Goal: Check status: Check status

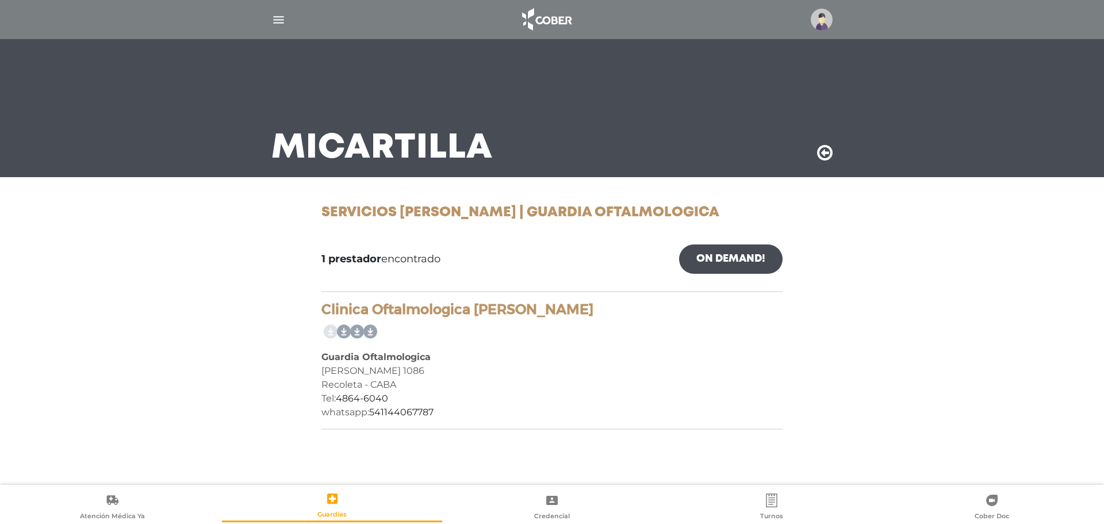
click at [282, 23] on img "button" at bounding box center [278, 20] width 14 height 14
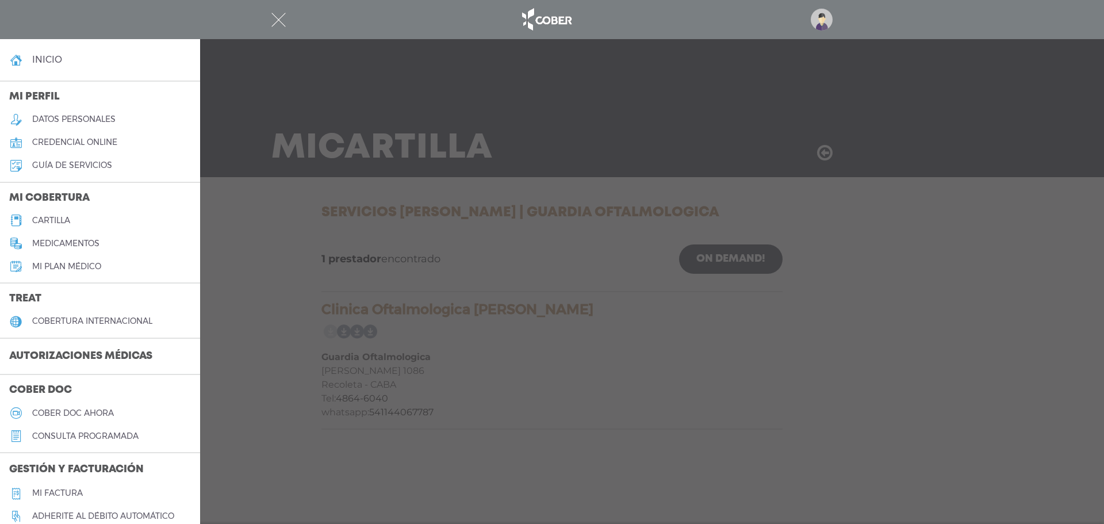
click at [71, 76] on li "inicio" at bounding box center [100, 59] width 200 height 41
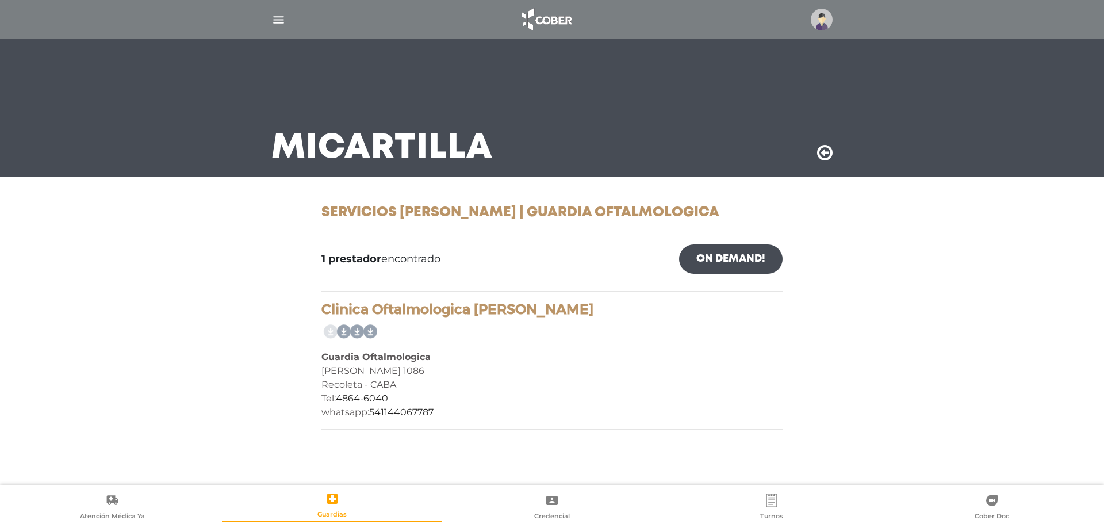
click at [270, 22] on div at bounding box center [552, 20] width 589 height 28
drag, startPoint x: 270, startPoint y: 22, endPoint x: 279, endPoint y: 22, distance: 8.6
click at [273, 22] on div at bounding box center [552, 20] width 589 height 28
click at [279, 22] on img "button" at bounding box center [278, 20] width 14 height 14
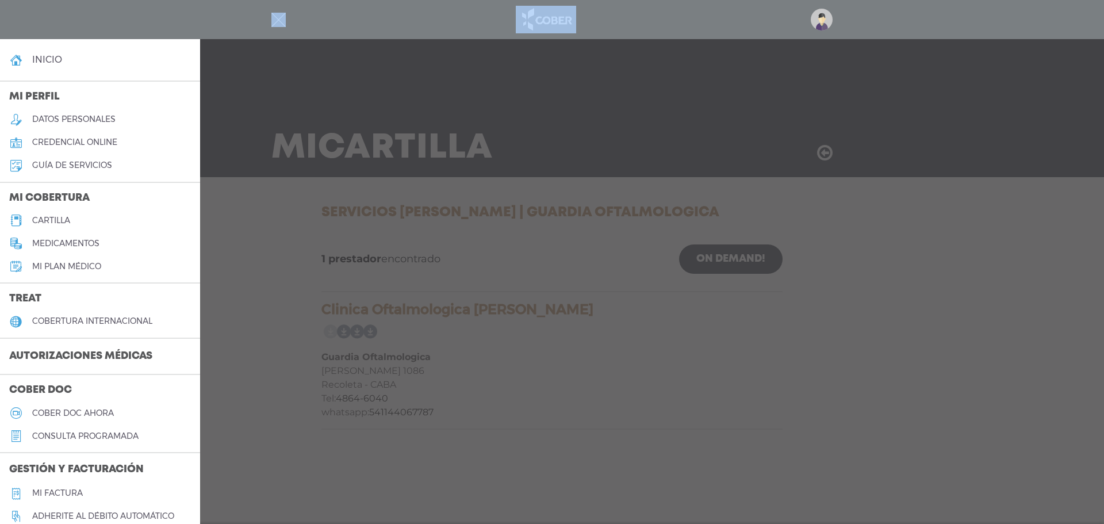
click at [63, 56] on link "inicio" at bounding box center [100, 59] width 200 height 23
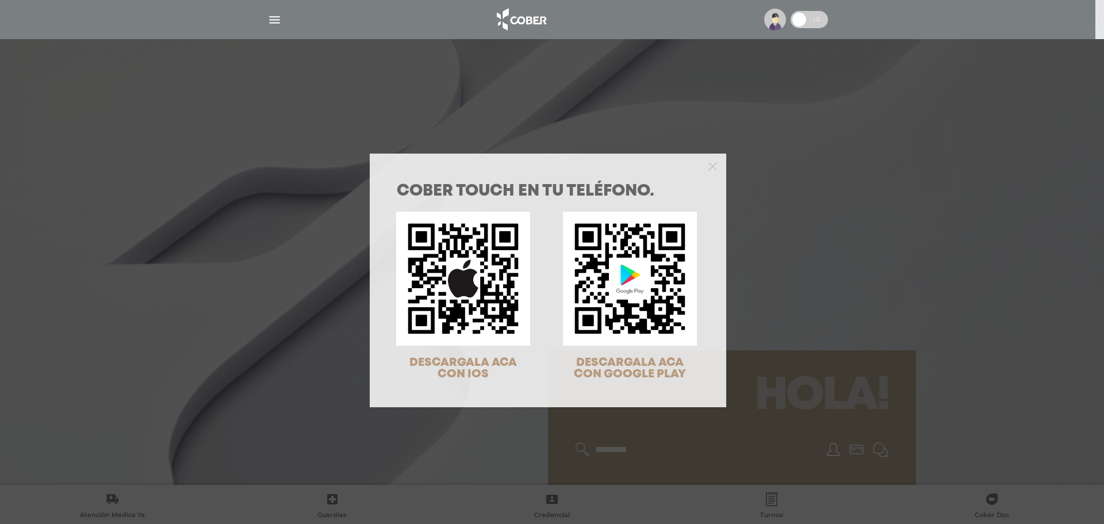
click at [879, 350] on div "COBER TOUCH en tu teléfono. DESCARGALA ACA CON IOS DESCARGALA ACA CON GOOGLE PL…" at bounding box center [552, 262] width 1104 height 524
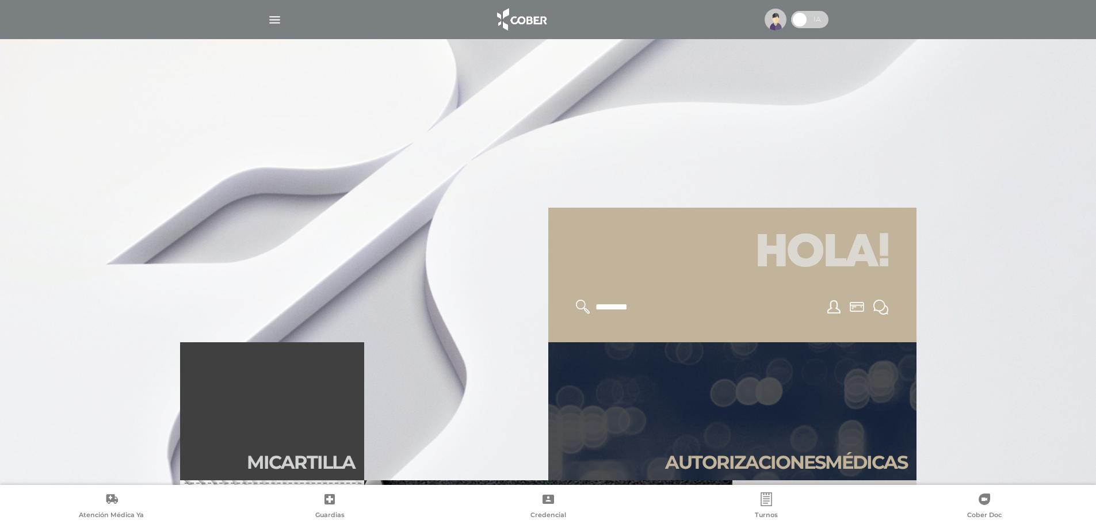
scroll to position [403, 0]
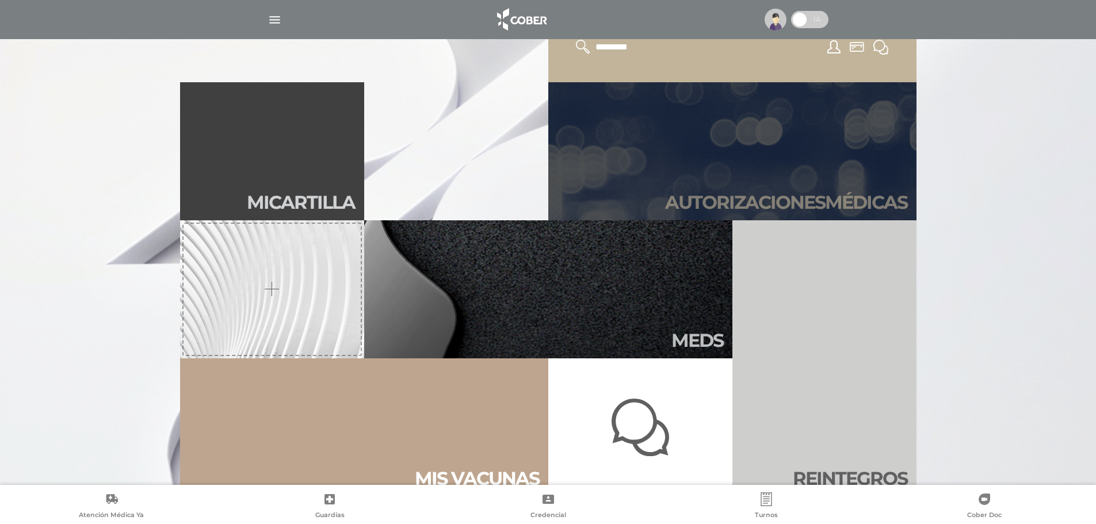
click at [728, 190] on link "Autori zaciones médicas" at bounding box center [732, 151] width 368 height 138
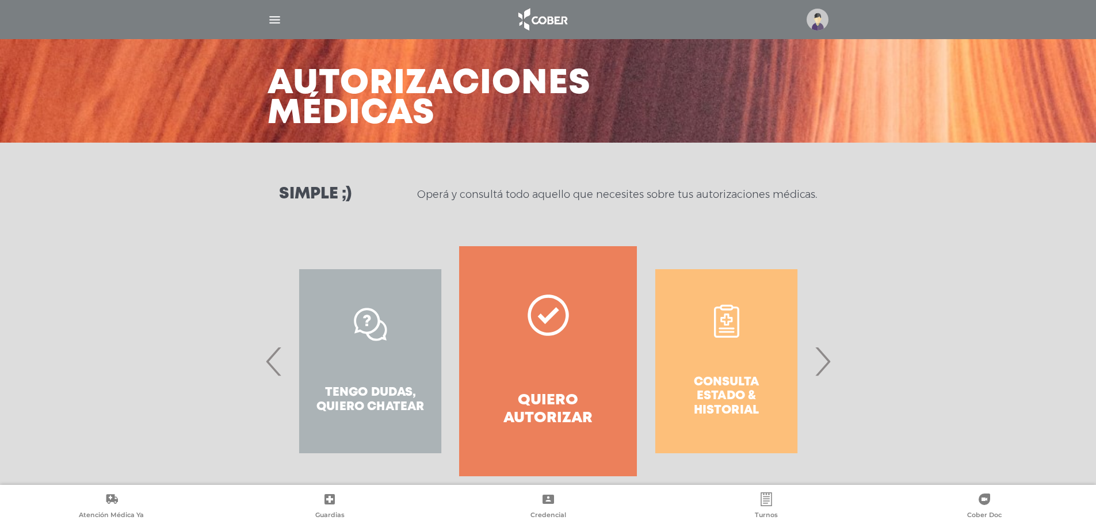
scroll to position [53, 0]
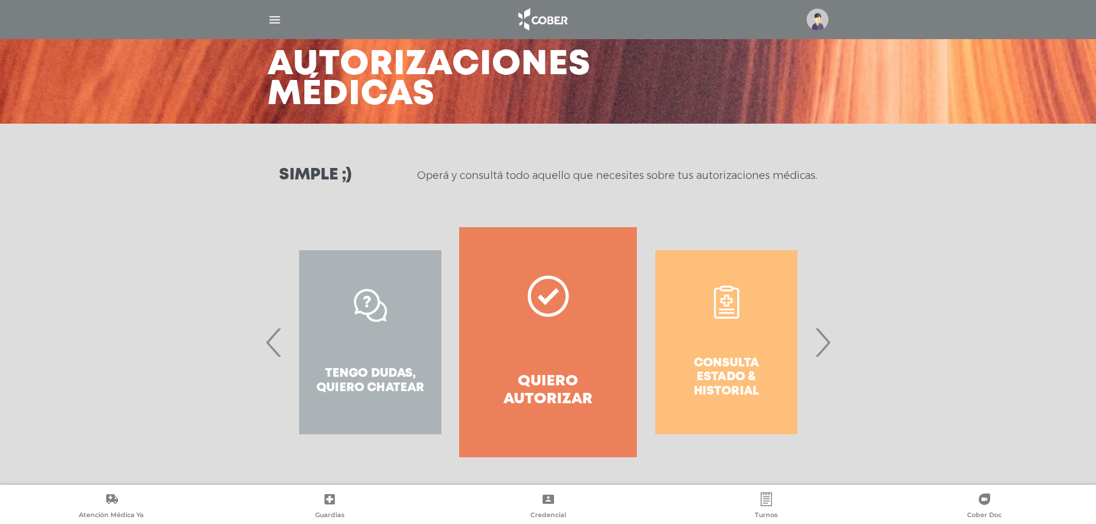
click at [827, 344] on span "›" at bounding box center [822, 342] width 22 height 62
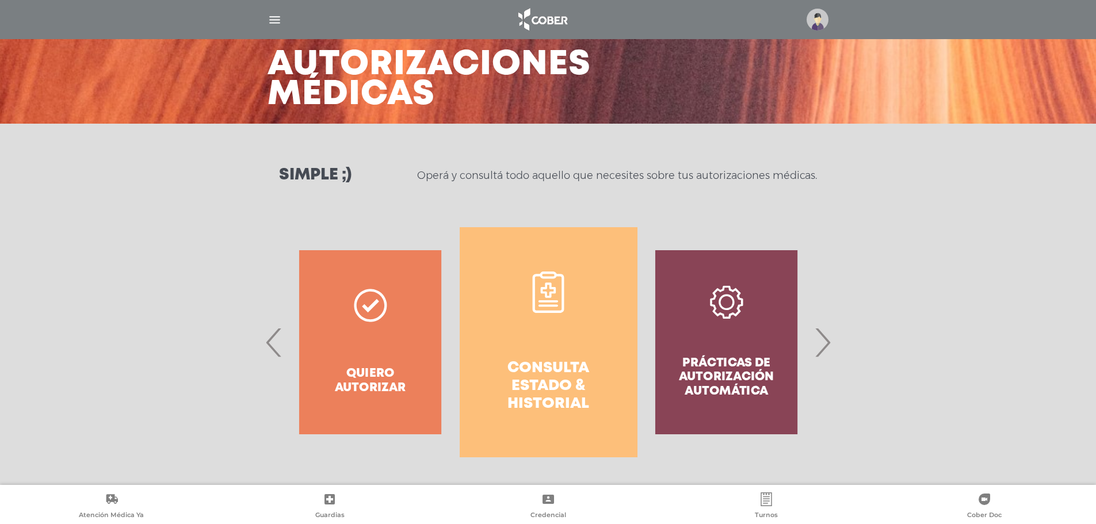
click at [588, 361] on h4 "Consulta estado & historial" at bounding box center [548, 386] width 136 height 54
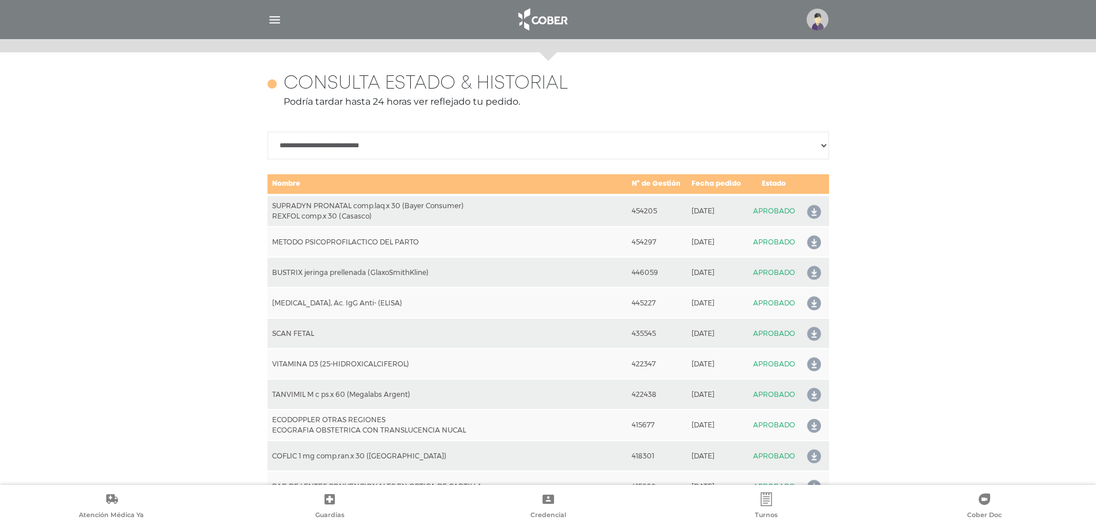
scroll to position [511, 0]
